Goal: Contribute content: Contribute content

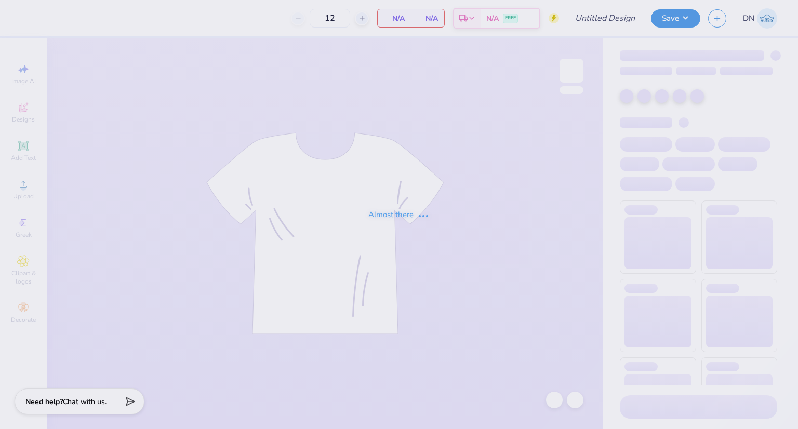
type input "BXO Fall Rush Rev 3"
type input "16"
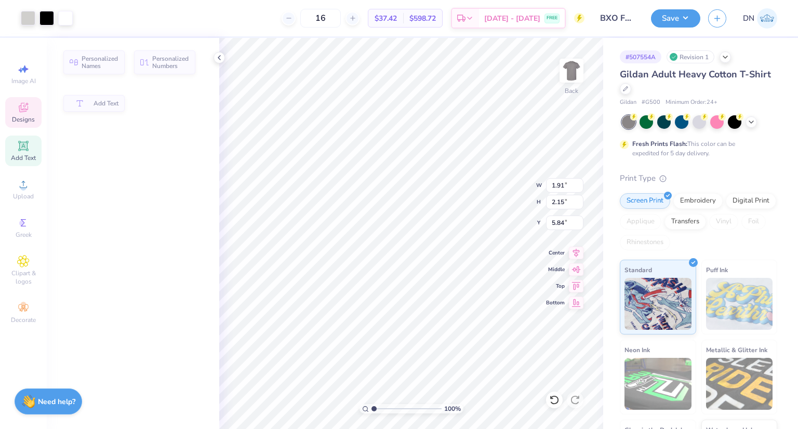
type input "1.91"
type input "2.15"
type input "5.84"
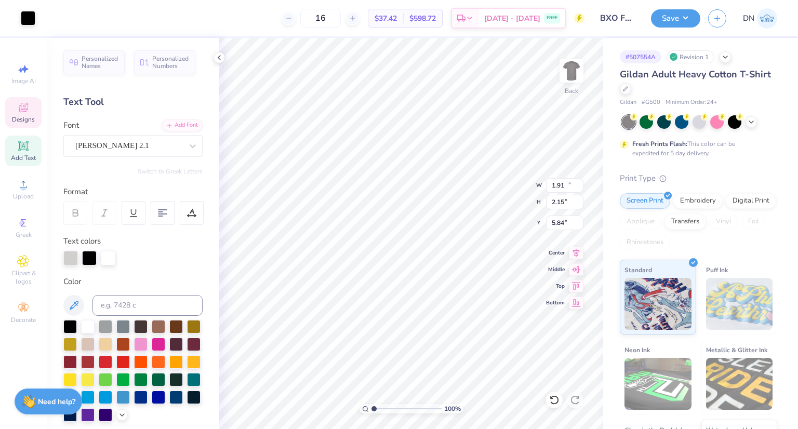
type input "11.09"
type input "8.19"
type input "3.05"
type input "1.91"
type input "2.15"
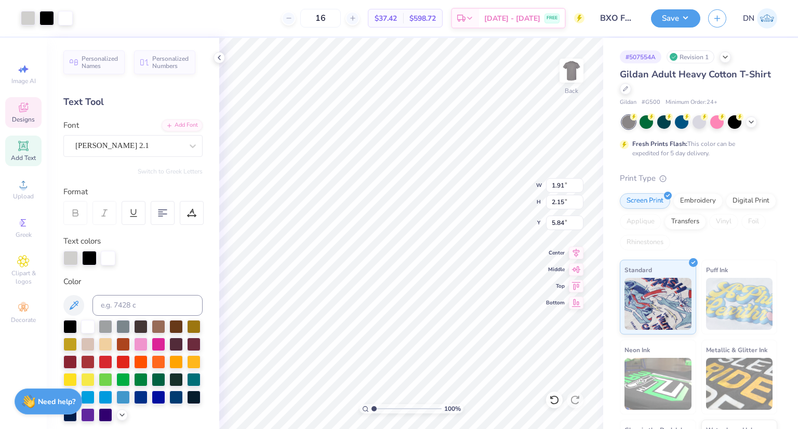
type input "5.84"
type input "12.00"
type input "8.29"
type input "3.00"
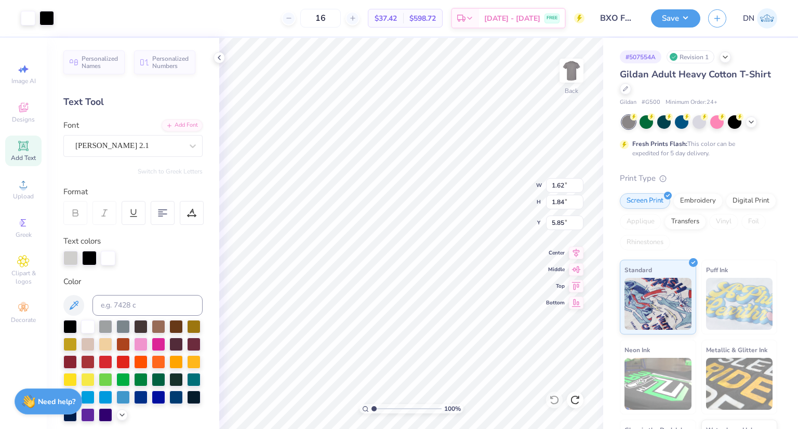
type input "12.00"
type input "8.29"
type input "3.00"
click at [30, 86] on div "Image AI" at bounding box center [23, 74] width 36 height 31
select select "4"
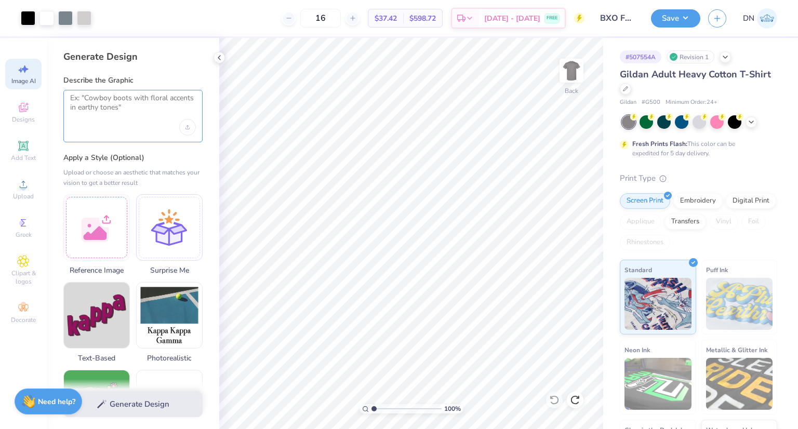
click at [154, 104] on textarea at bounding box center [133, 106] width 126 height 26
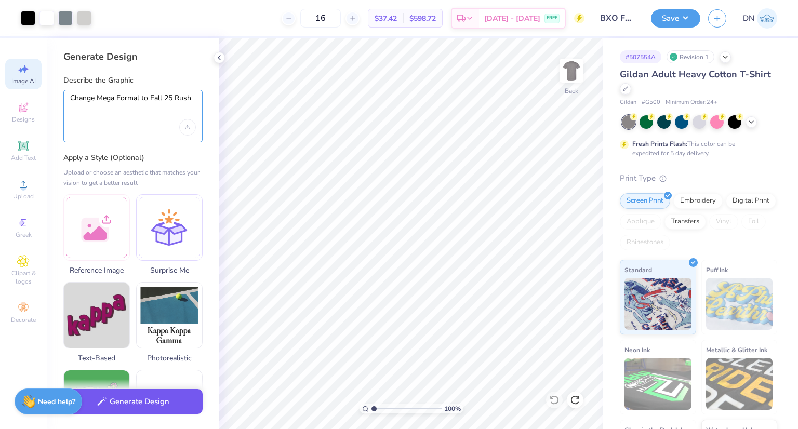
type textarea "Change Mega Formal to Fall 25 Rush"
click at [145, 408] on button "Generate Design" at bounding box center [132, 401] width 139 height 25
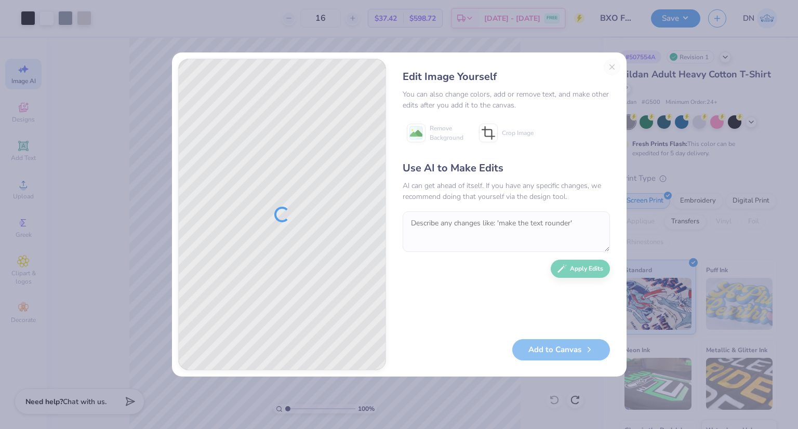
click at [611, 65] on div "Edit Image Yourself You can also change colors, add or remove text, and make ot…" at bounding box center [506, 215] width 228 height 312
click at [613, 68] on button "Close" at bounding box center [611, 67] width 17 height 17
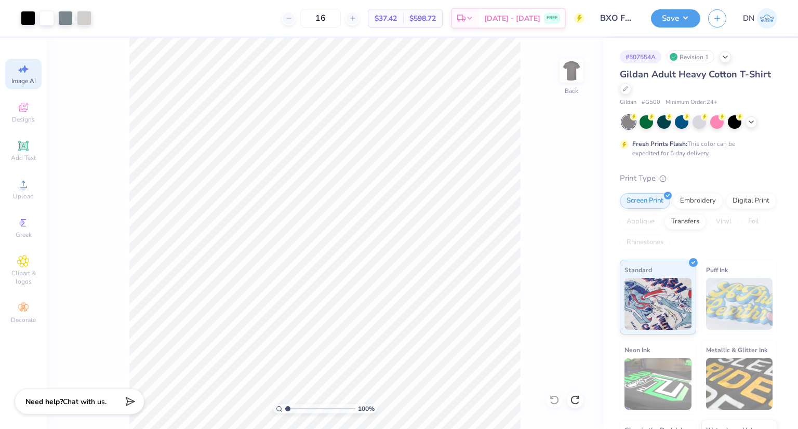
scroll to position [0, 23]
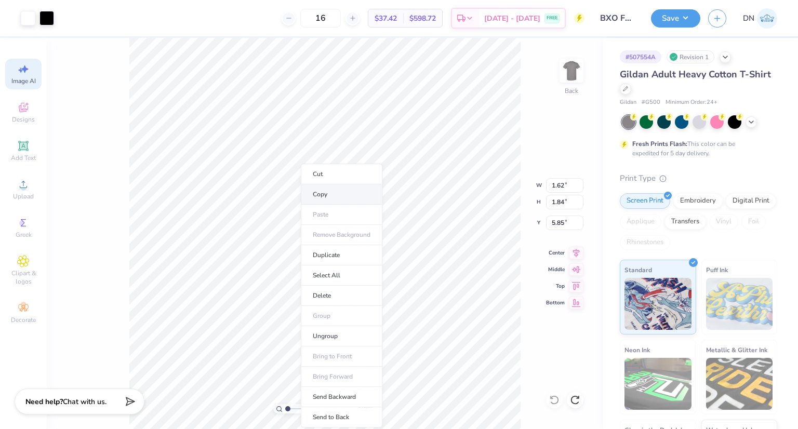
click at [322, 197] on li "Copy" at bounding box center [342, 194] width 82 height 20
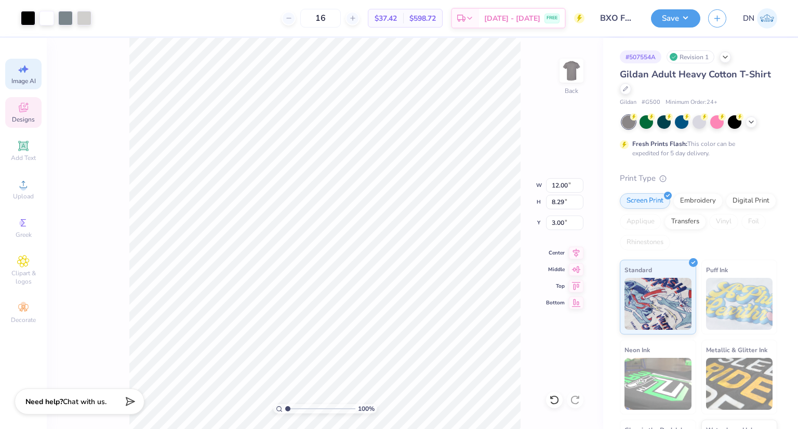
type input "12.00"
type input "8.29"
type input "3.00"
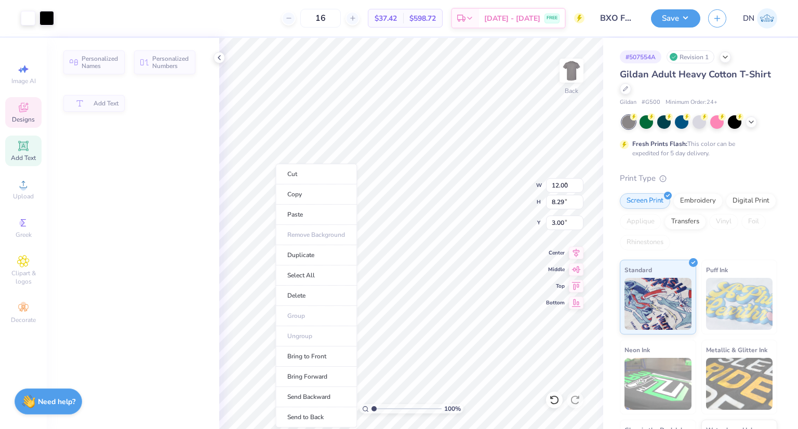
type input "1.88"
type input "2.25"
type input "6.13"
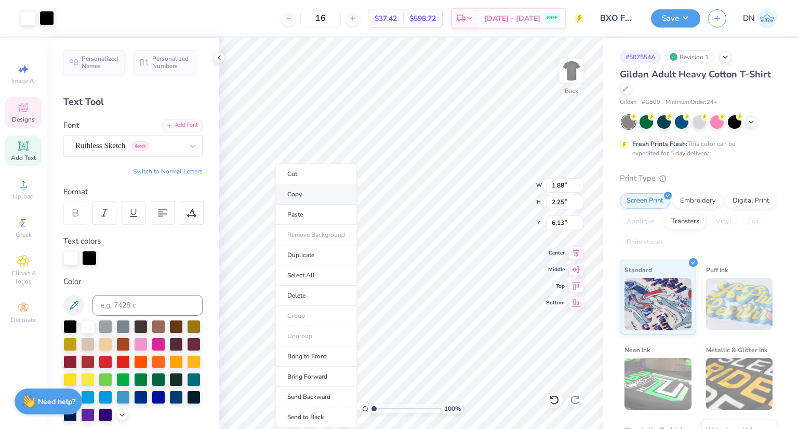
scroll to position [0, 0]
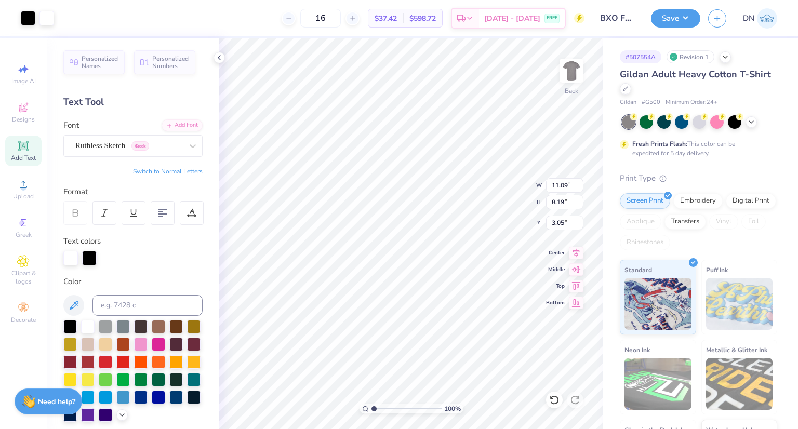
type input "11.09"
type input "8.19"
type input "3.05"
click at [452, 316] on li "Group" at bounding box center [444, 316] width 82 height 20
type input "1.62"
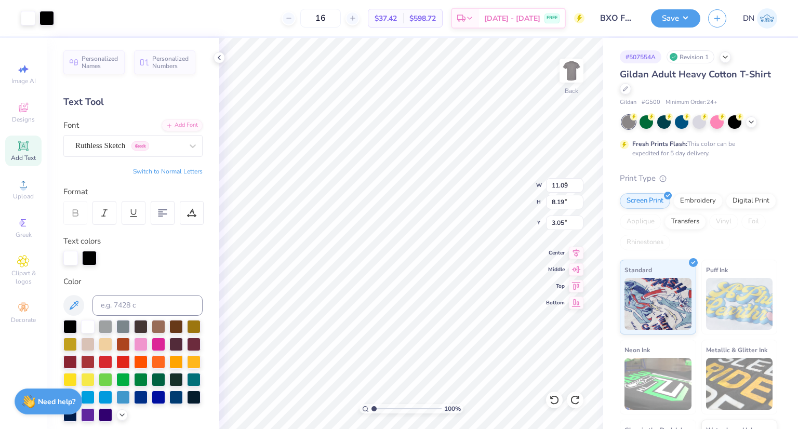
type input "1.84"
type input "5.85"
type input "1.91"
type input "2.15"
type input "5.84"
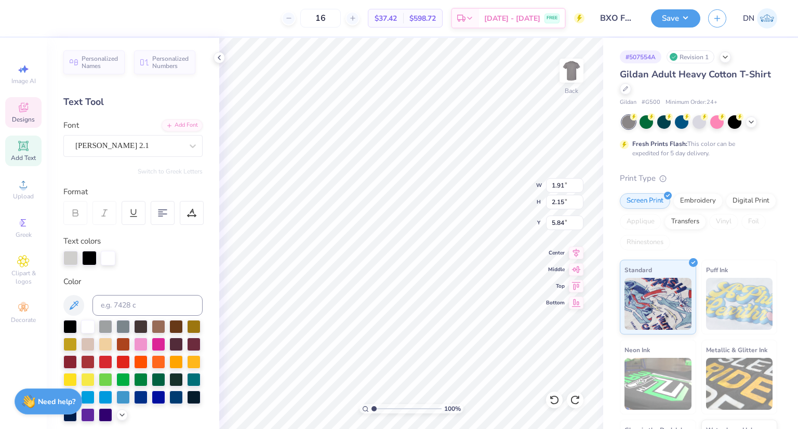
scroll to position [8, 1]
type textarea "F"
type input "1.26"
type input "2.10"
type input "5.85"
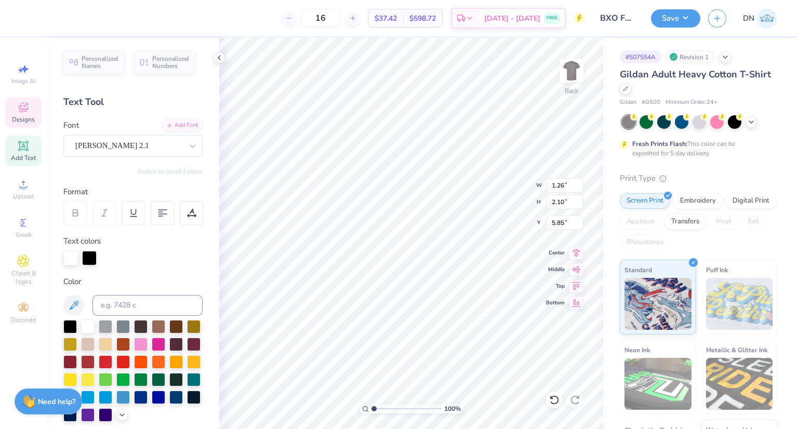
scroll to position [8, 1]
type textarea "A"
type input "1.83"
type input "2.21"
type input "6.15"
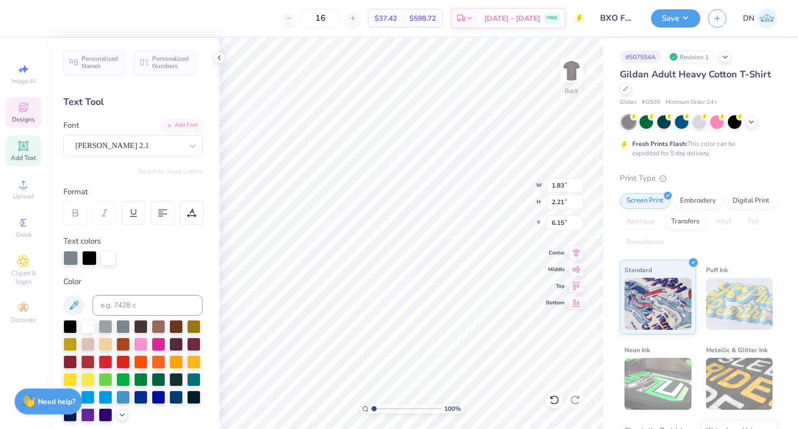
scroll to position [8, 1]
type textarea "L"
type input "1.42"
type input "2.18"
type input "6.74"
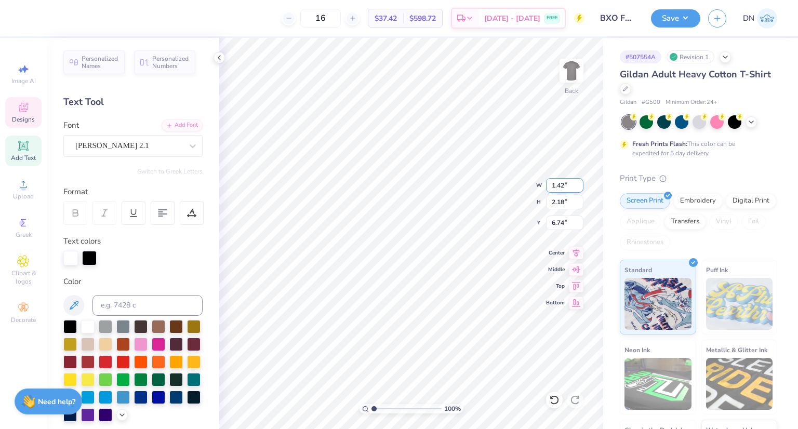
type textarea "L"
type input "3.08"
type input "3.02"
type input "6.13"
type input "1.00"
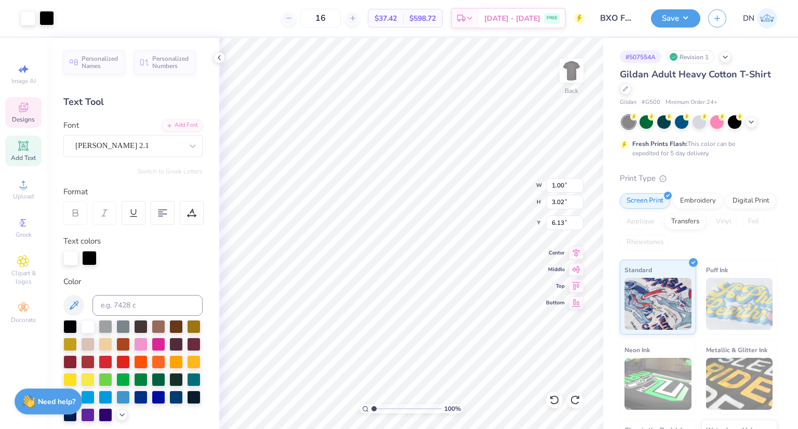
type input "2.18"
type input "6.70"
type input "2.48"
type input "2.84"
type input "6.04"
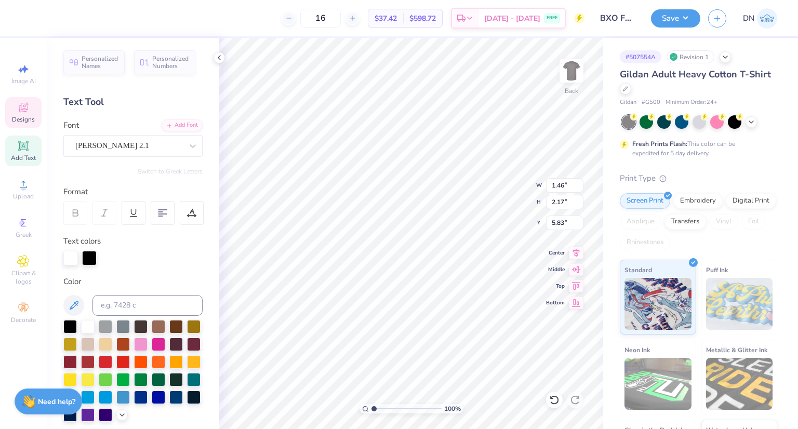
type input "1.46"
type input "2.17"
type input "5.83"
type input "1.05"
type input "2.23"
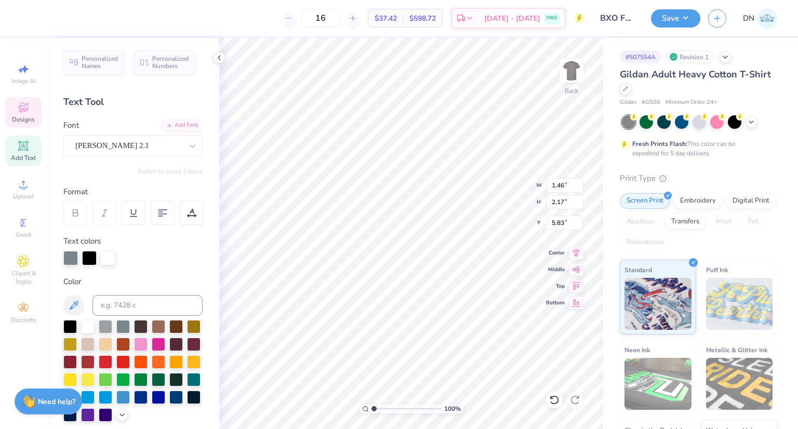
type input "6.04"
type input "1.00"
type input "2.18"
type input "6.22"
type input "2.05"
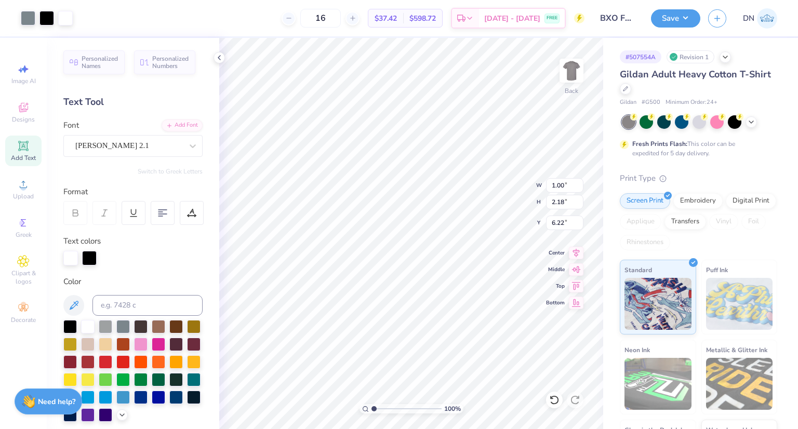
type input "2.36"
type input "6.04"
type input "4.99"
type input "2.57"
type input "5.83"
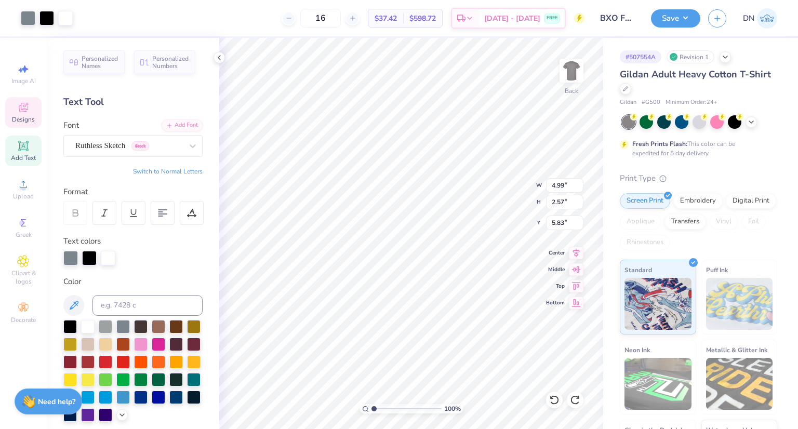
type input "1.42"
type input "2.03"
type input "7.12"
type input "3.08"
type input "3.02"
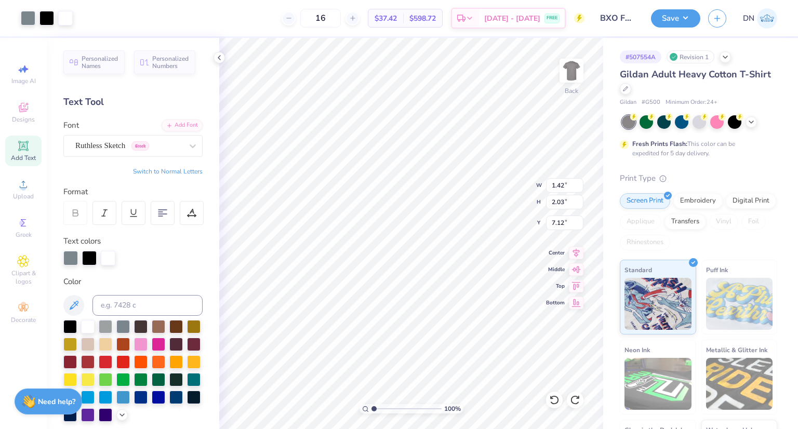
type input "6.13"
type input "11.21"
type input "8.29"
type input "3.00"
type input "0.69"
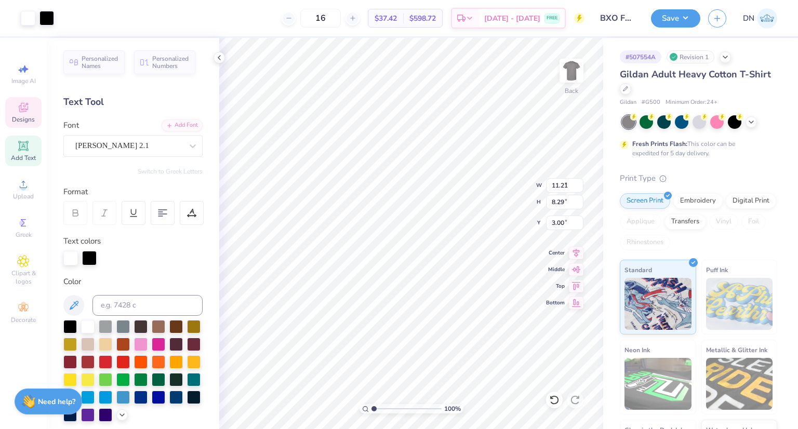
type input "1.29"
type input "8.01"
type textarea "2"
type input "0.91"
type input "1.17"
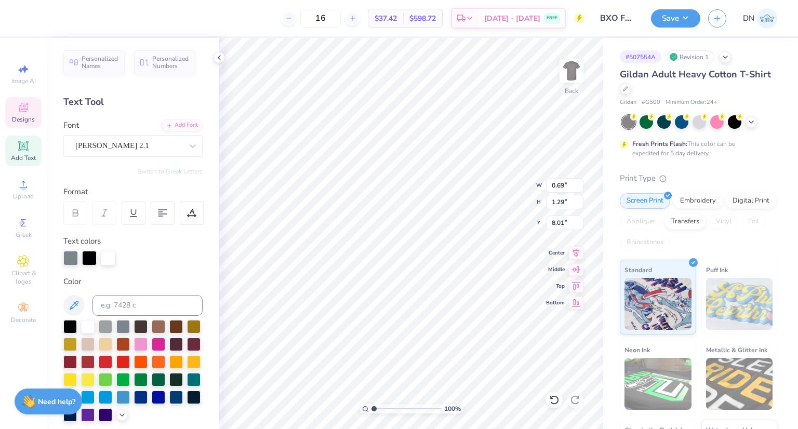
type input "7.82"
type textarea "5"
type input "0.75"
type input "1.22"
type input "7.88"
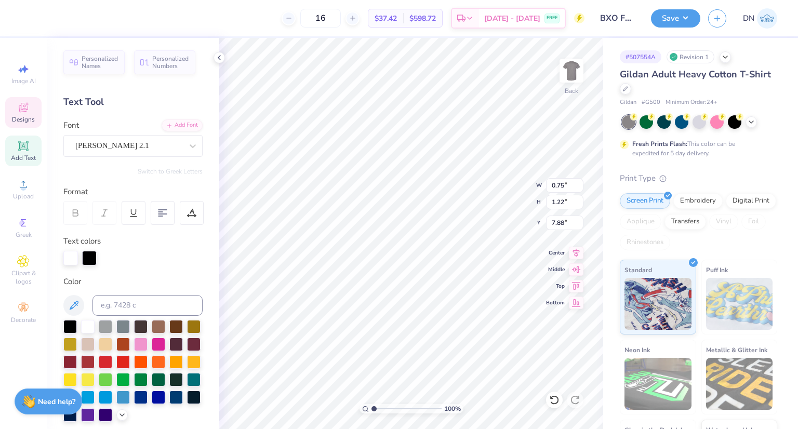
type input "1.08"
type input "1.26"
type input "7.87"
type textarea "U"
type input "0.79"
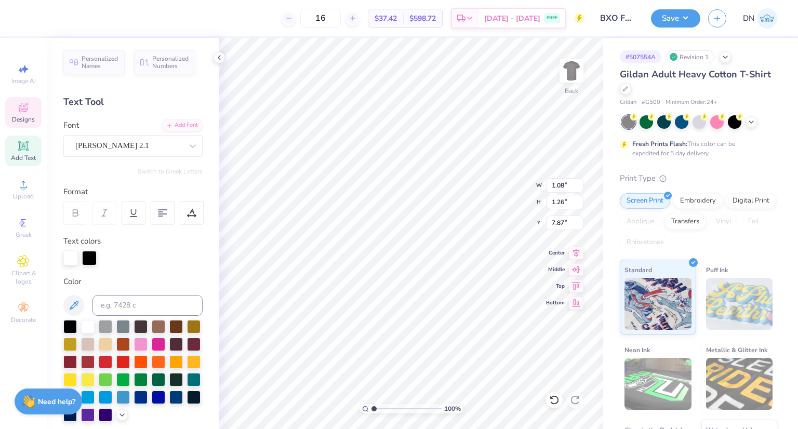
type input "1.16"
type input "8.01"
type textarea "S"
type input "11.09"
type input "8.19"
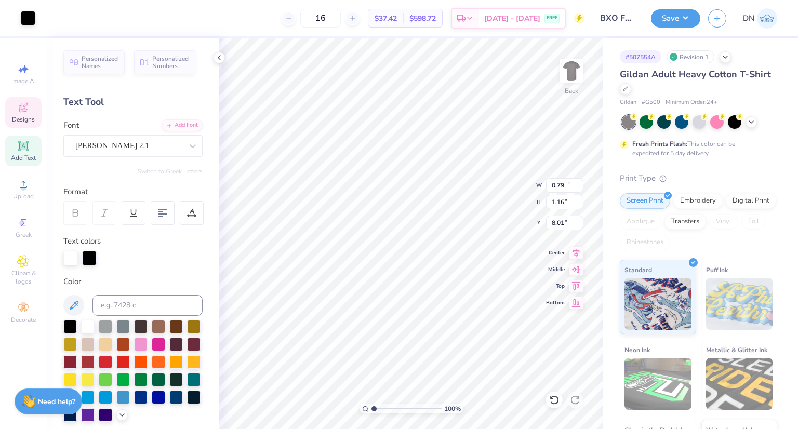
type input "3.05"
type input "0.54"
type input "1.19"
type input "8.03"
type textarea "H"
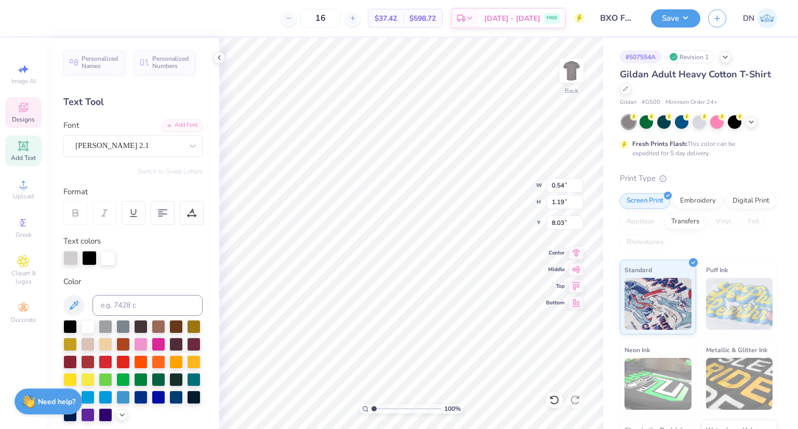
type input "0.98"
type input "1.25"
type input "8.02"
type input "1.63"
type input "1.39"
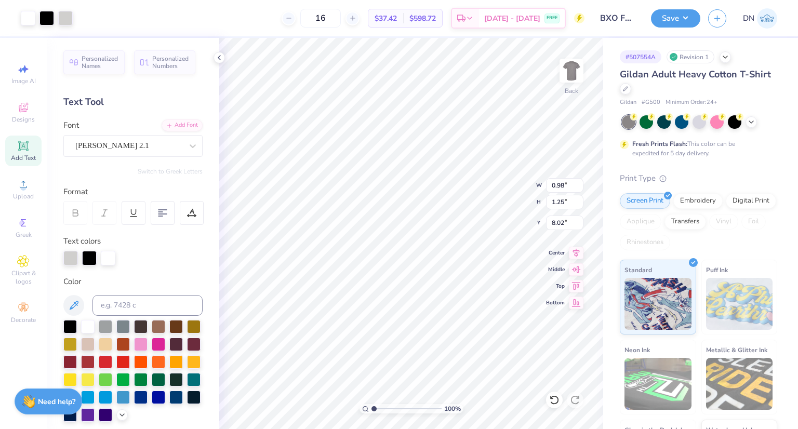
type input "7.91"
type input "3.73"
type input "1.42"
type input "8.27"
type input "1.02"
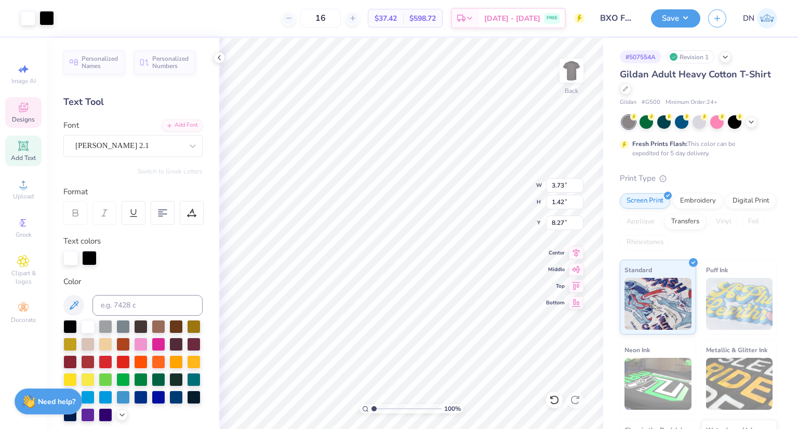
type input "1.01"
type input "8.10"
type input "1.70"
type input "1.28"
type input "8.38"
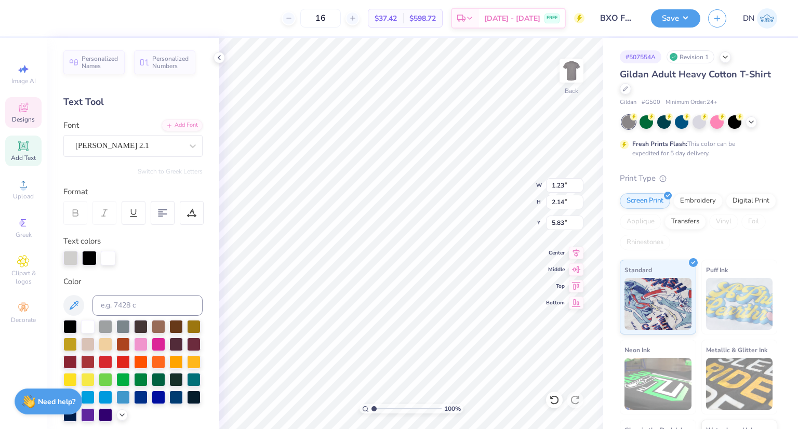
type textarea "R"
type input "1.46"
type input "2.17"
type input "5.85"
type textarea "U"
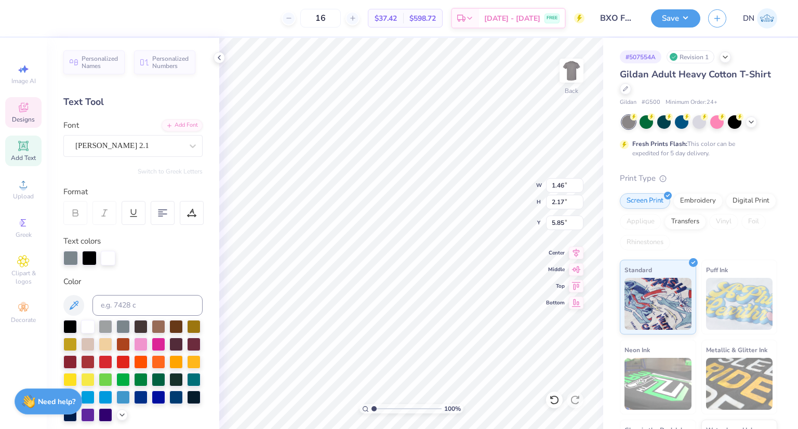
type input "1.05"
type input "2.23"
type input "6.04"
type textarea "S"
type input "1.00"
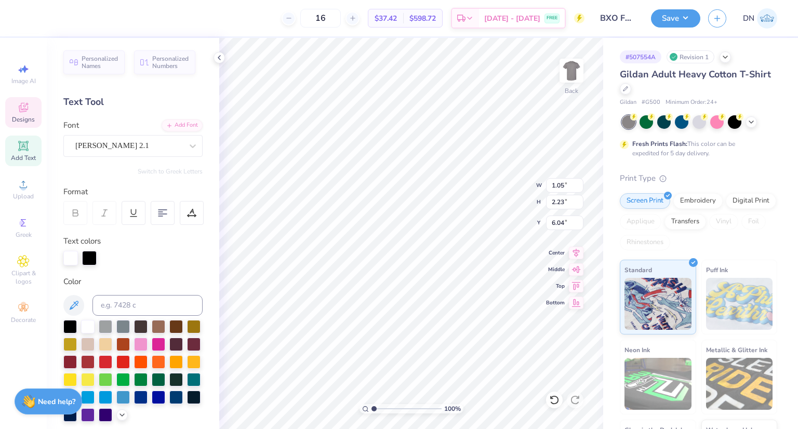
type input "2.18"
type input "6.22"
type textarea "H"
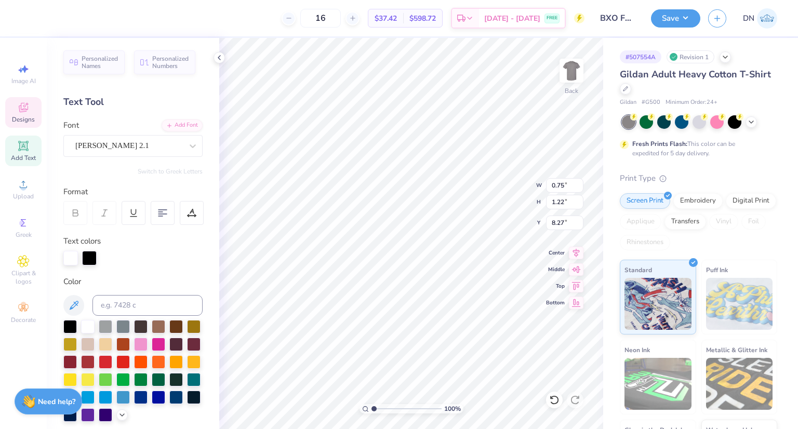
type textarea "F"
type input "0.78"
type input "1.19"
type input "8.29"
type textarea "A"
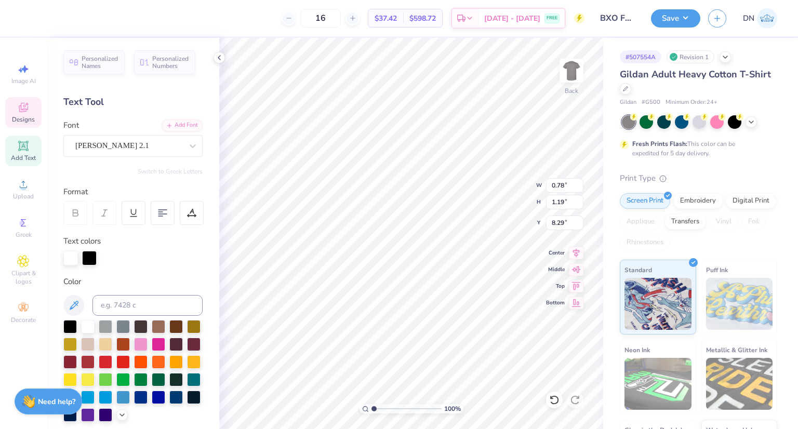
type input "0.67"
type input "1.39"
type input "8.30"
type textarea "L"
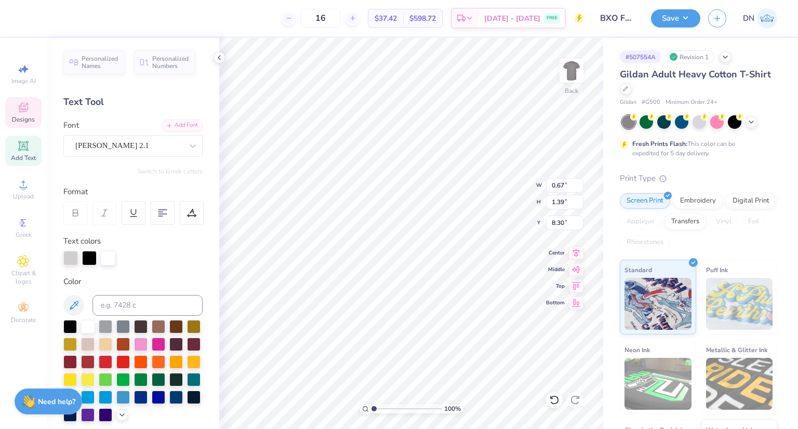
type input "0.98"
type input "1.25"
type input "8.41"
type textarea "L"
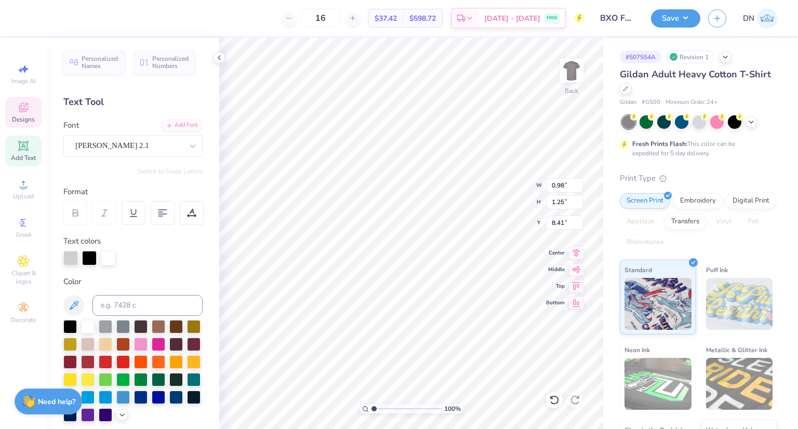
scroll to position [8, 1]
type input "1.42"
type input "2.03"
type input "7.08"
type input "1.86"
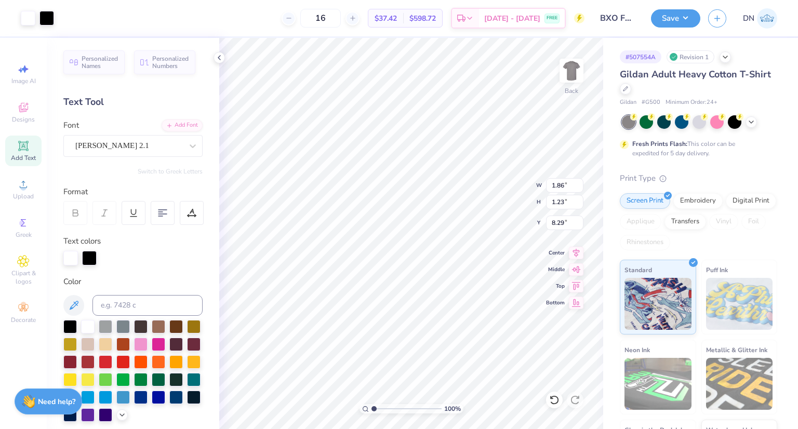
type input "1.23"
click at [474, 310] on li "Group" at bounding box center [474, 316] width 82 height 20
type input "3.38"
type input "1.32"
type input "1.02"
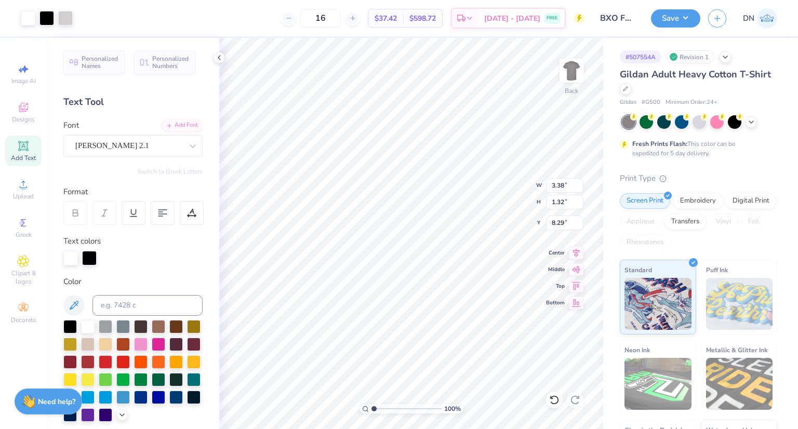
type input "1.01"
type input "8.65"
type input "1.70"
type input "1.28"
type input "8.38"
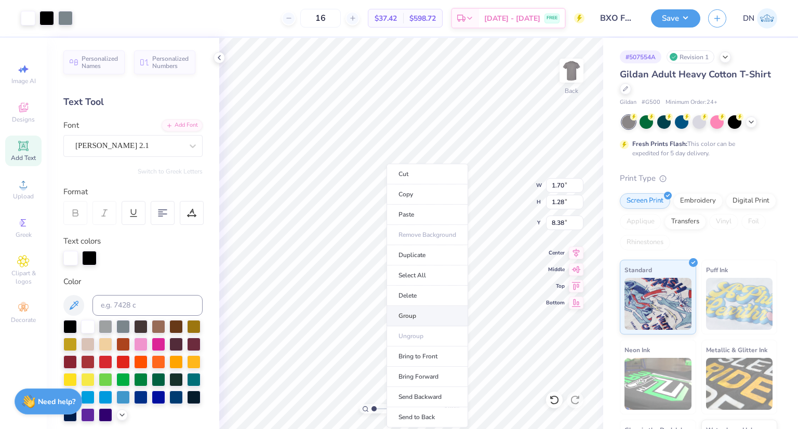
click at [430, 312] on li "Group" at bounding box center [427, 316] width 82 height 20
type input "3.38"
type input "1.32"
type input "8.95"
type input "1.70"
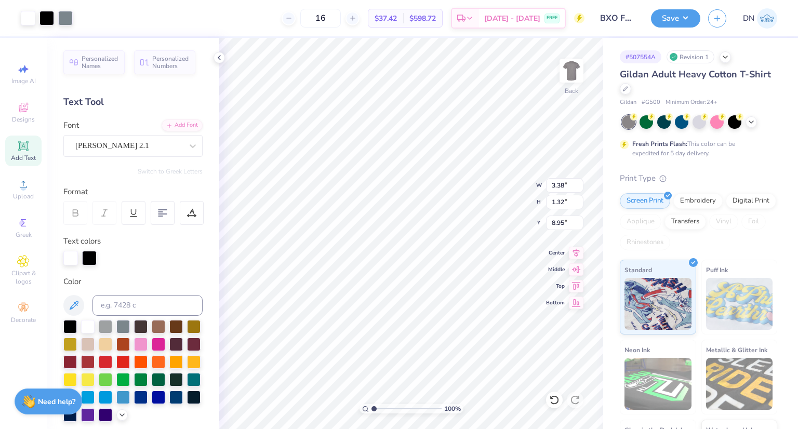
type input "1.28"
type input "8.49"
type input "3.38"
type input "1.32"
type input "8.49"
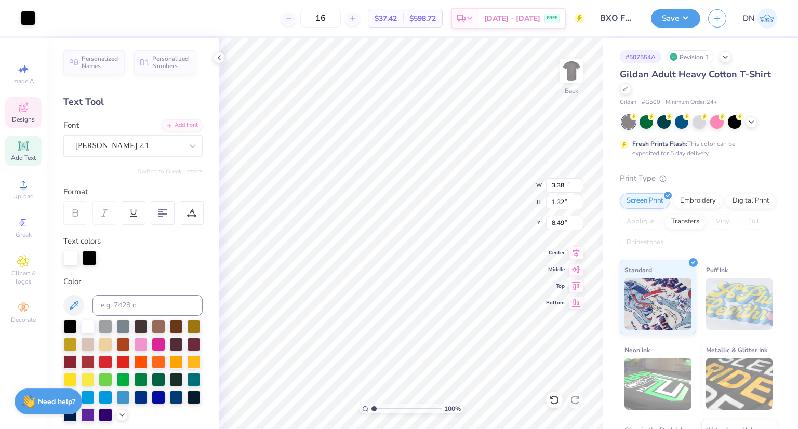
type input "11.09"
type input "8.19"
type input "3.05"
type input "11.61"
type input "8.57"
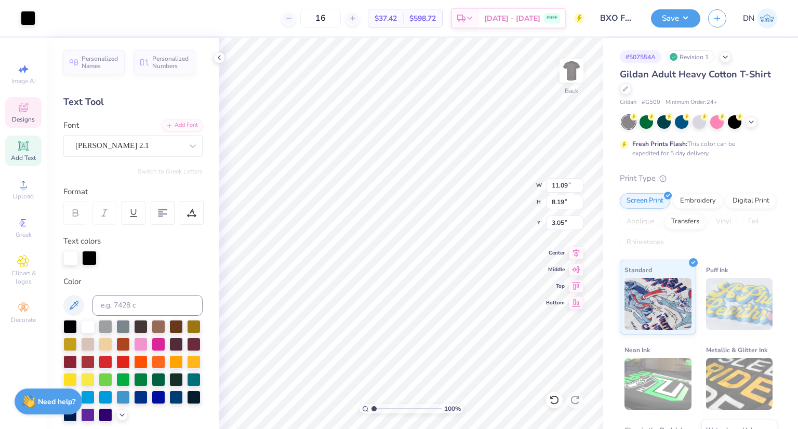
type input "2.67"
type input "12.64"
type input "9.34"
type input "11.61"
type input "8.57"
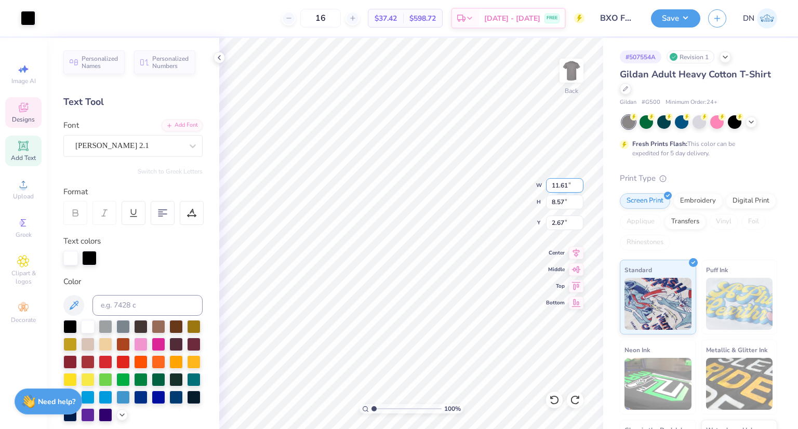
type input "11.09"
type input "8.19"
type input "3.05"
type input "2.67"
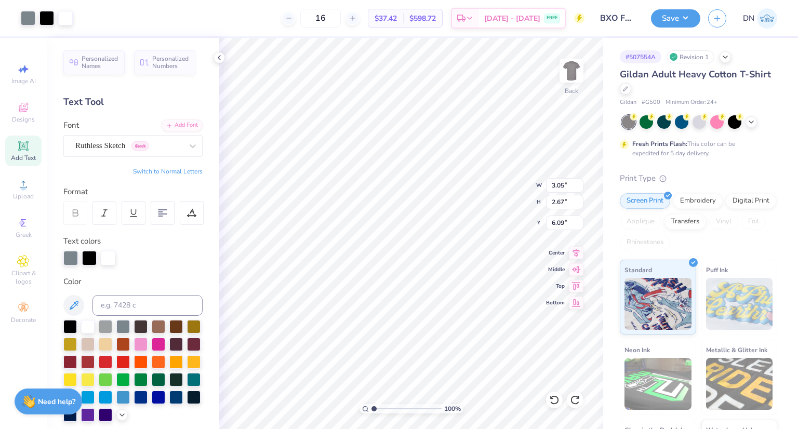
type input "6.09"
click at [421, 314] on li "Group" at bounding box center [429, 316] width 82 height 20
type input "1.34"
type input "2.23"
type input "5.78"
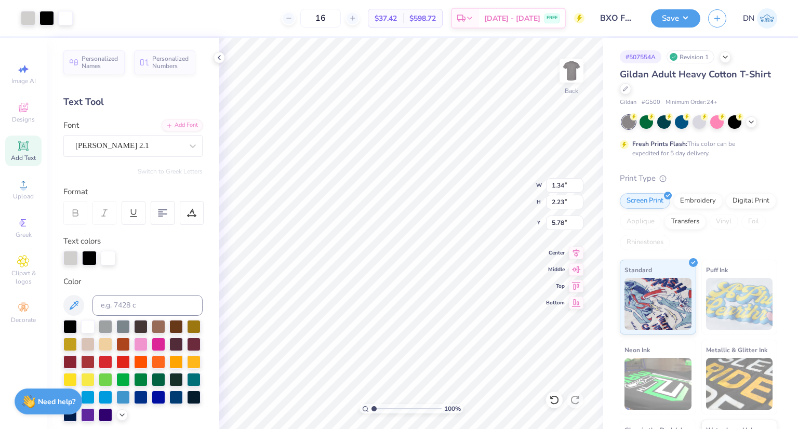
type input "2.88"
type input "2.26"
click at [496, 317] on li "Group" at bounding box center [504, 316] width 82 height 20
type input "11.09"
type input "8.19"
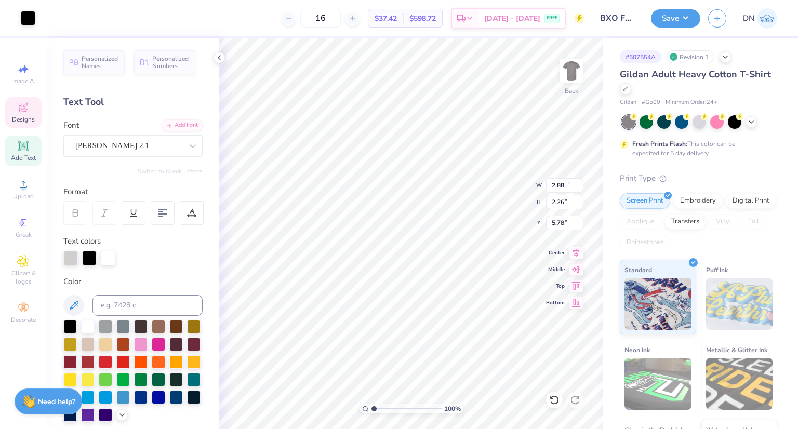
type input "3.05"
type input "11.21"
type input "8.29"
type input "3.00"
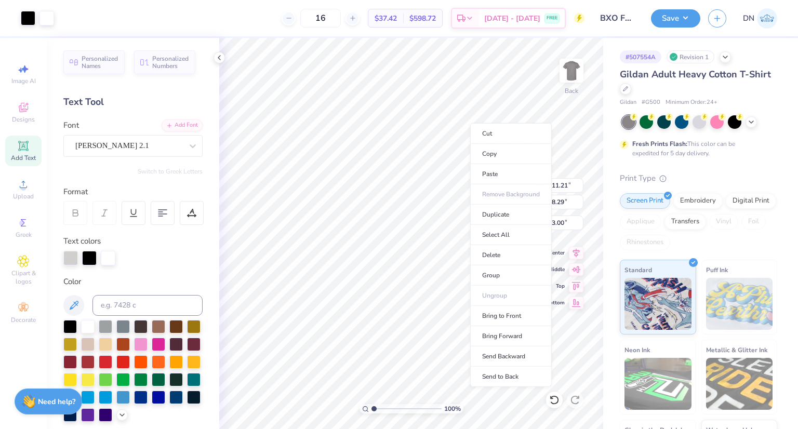
type input "11.83"
type input "8.75"
type input "2.54"
click at [509, 271] on li "Group" at bounding box center [511, 275] width 82 height 20
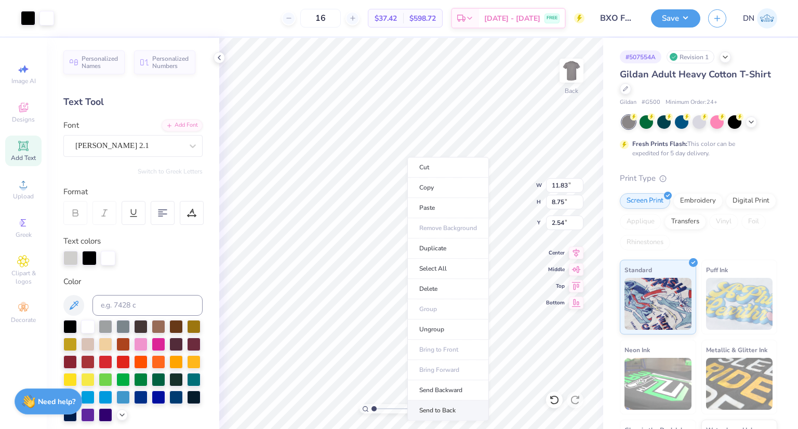
click at [456, 407] on li "Send to Back" at bounding box center [448, 410] width 82 height 20
click at [576, 252] on icon at bounding box center [576, 251] width 7 height 9
type input "4.57"
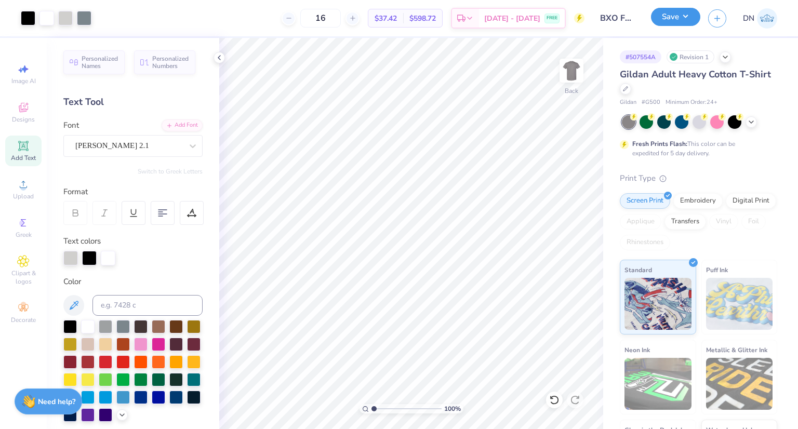
click at [679, 23] on button "Save" at bounding box center [675, 17] width 49 height 18
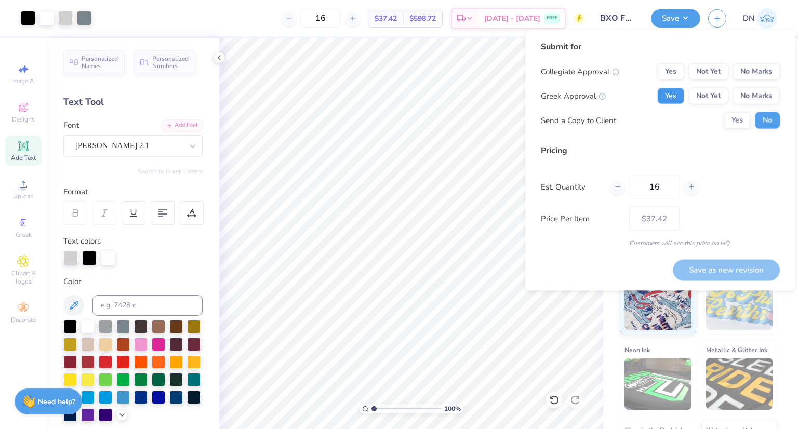
click at [668, 99] on button "Yes" at bounding box center [670, 96] width 27 height 17
click at [750, 73] on button "No Marks" at bounding box center [755, 71] width 47 height 17
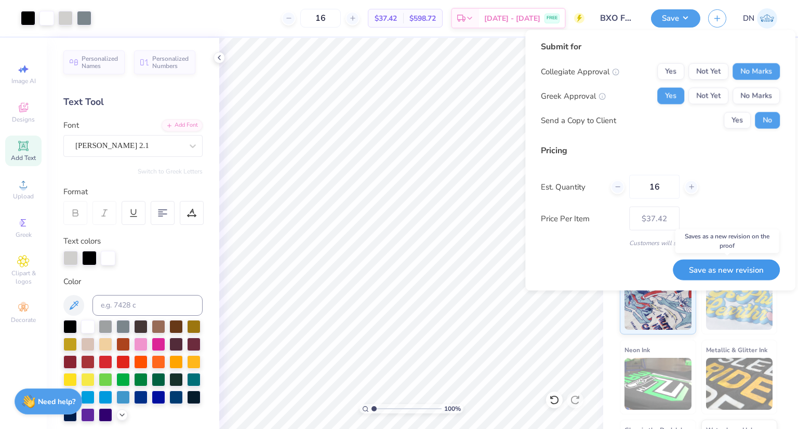
click at [749, 266] on button "Save as new revision" at bounding box center [726, 269] width 107 height 21
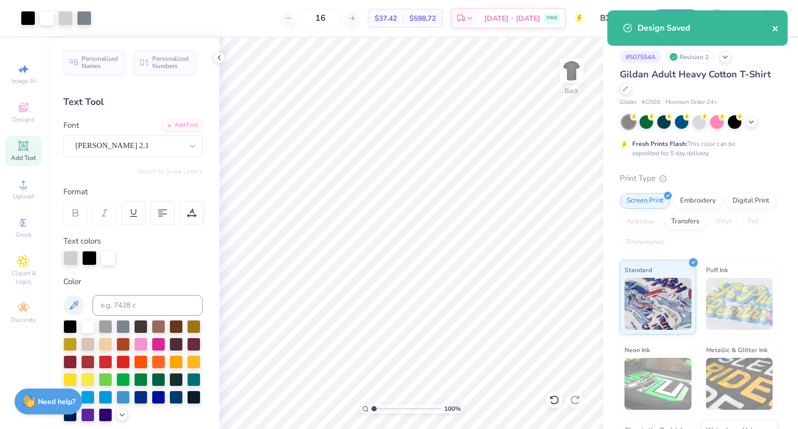
click at [774, 29] on icon "close" at bounding box center [774, 28] width 5 height 5
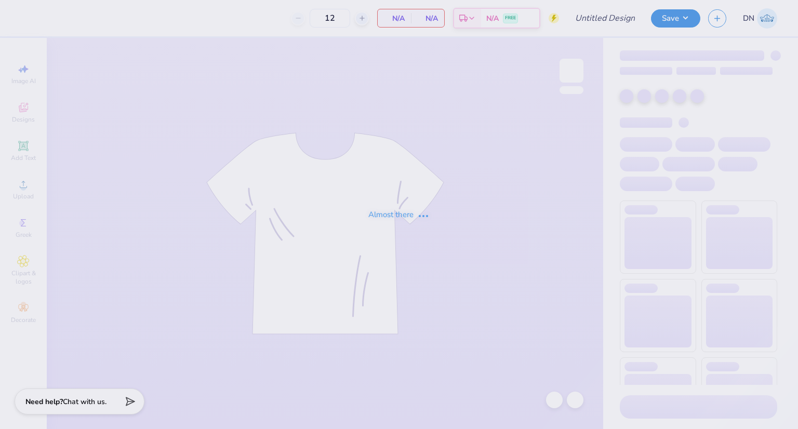
type input "BXO Fall Rush Rev 3"
type input "16"
